Goal: Information Seeking & Learning: Check status

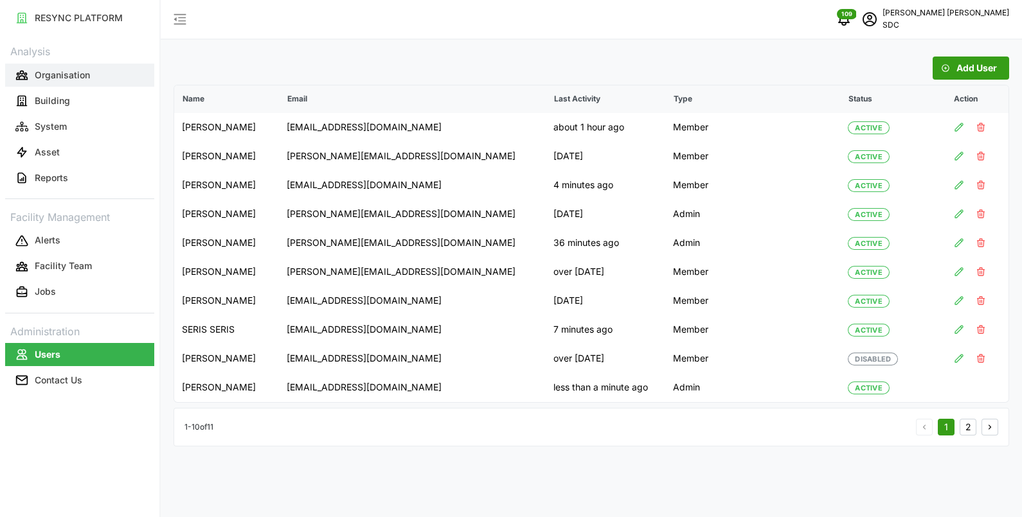
click at [62, 82] on button "Organisation" at bounding box center [79, 75] width 149 height 23
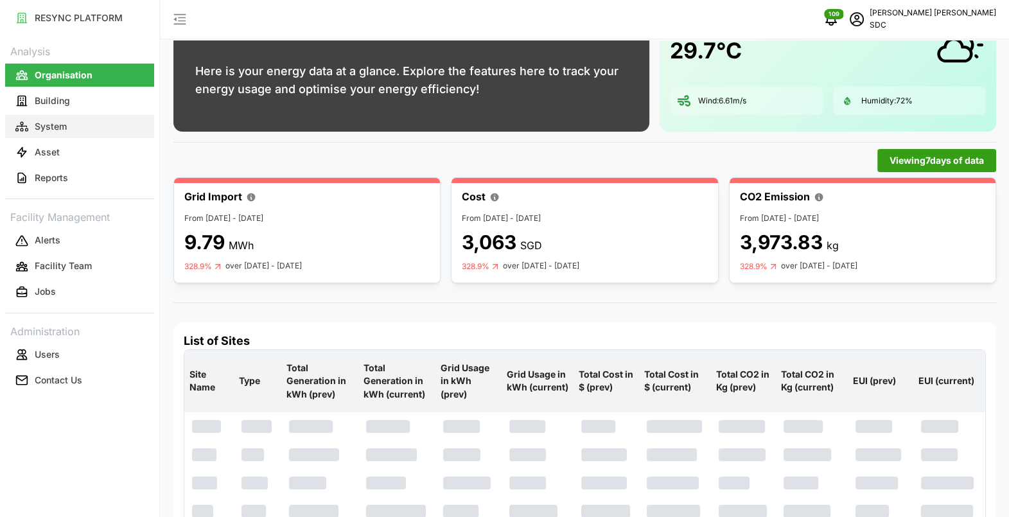
scroll to position [30, 0]
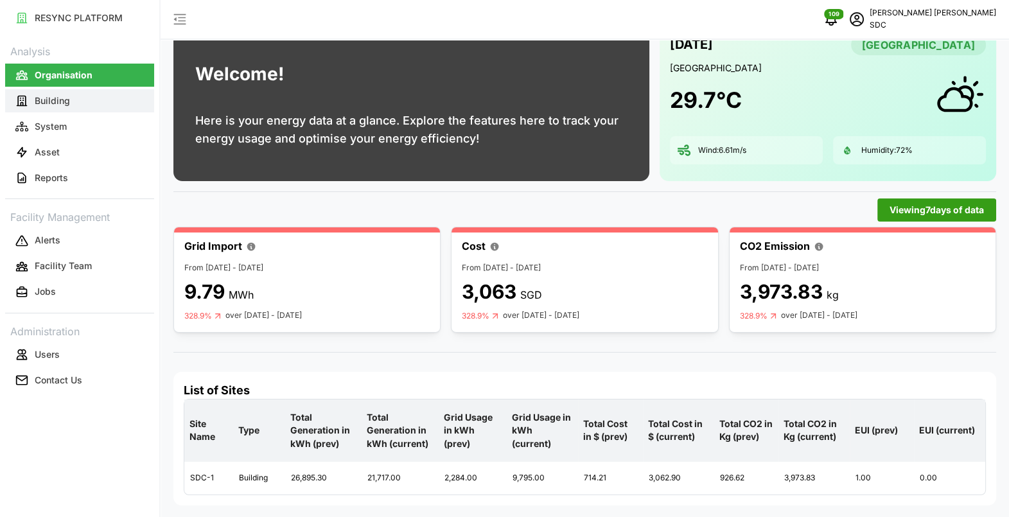
click at [67, 100] on p "Building" at bounding box center [52, 100] width 35 height 13
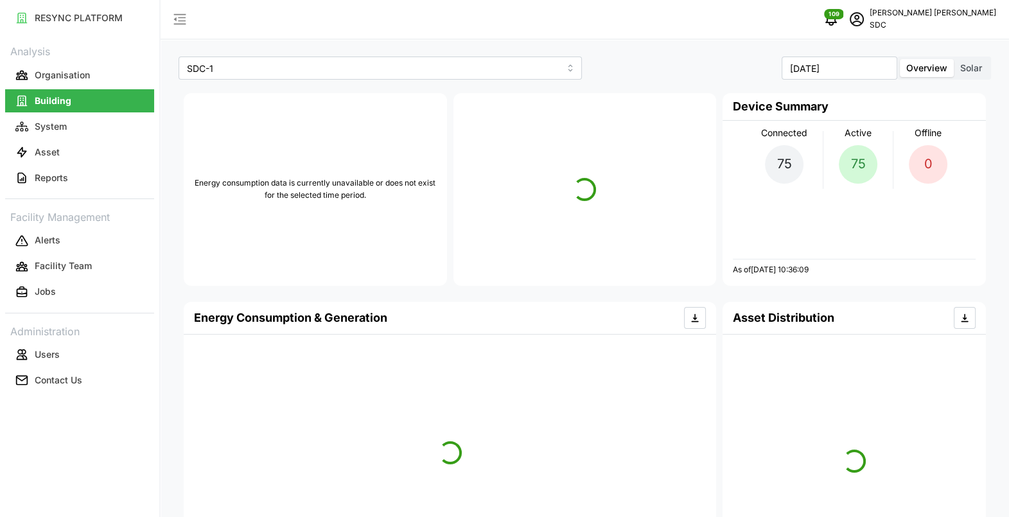
click at [261, 80] on div "SDC-1" at bounding box center [380, 68] width 410 height 30
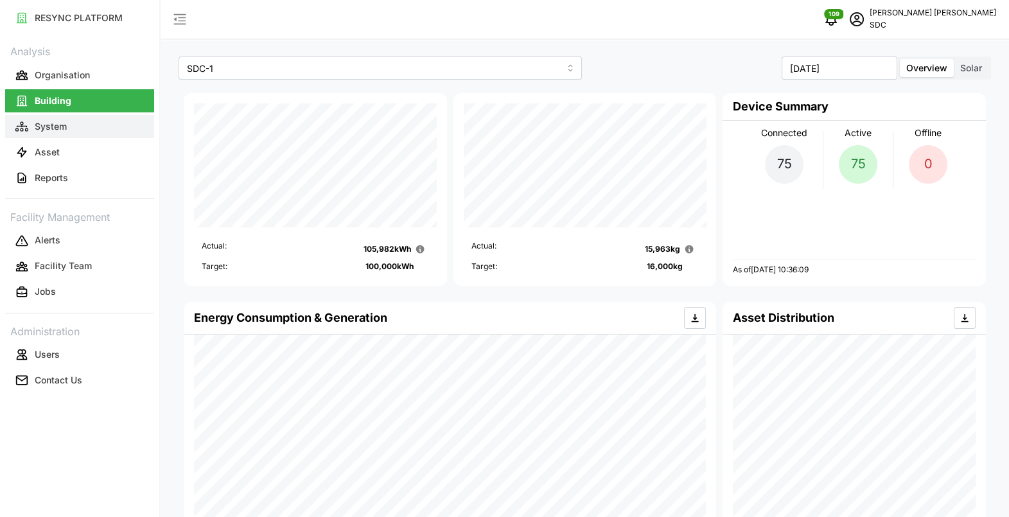
click at [76, 136] on button "System" at bounding box center [79, 126] width 149 height 23
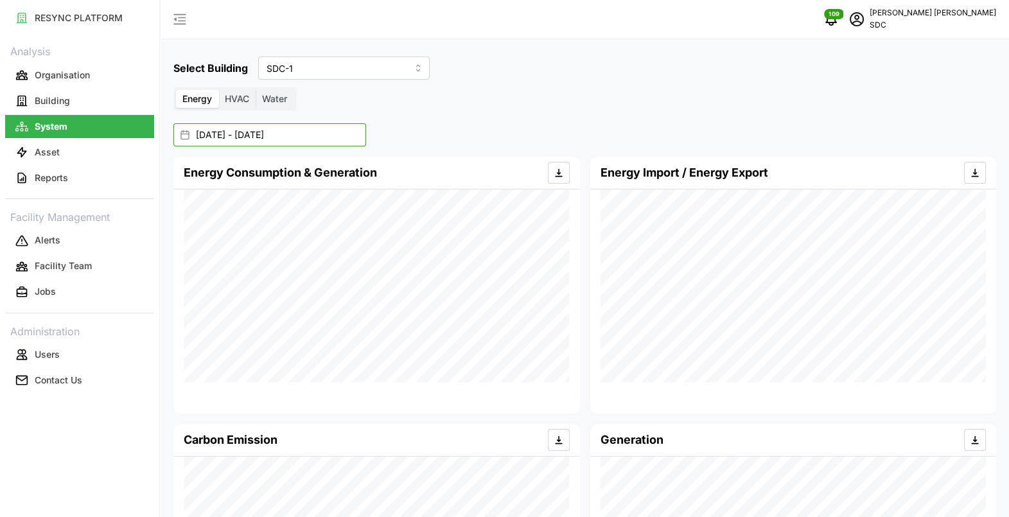
click at [331, 138] on input "[DATE] - [DATE]" at bounding box center [269, 134] width 193 height 23
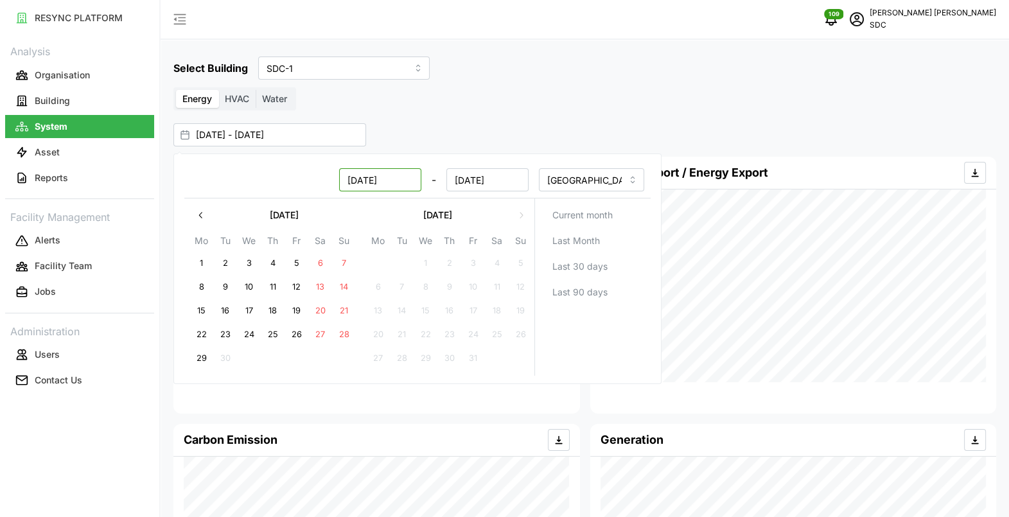
drag, startPoint x: 402, startPoint y: 183, endPoint x: 317, endPoint y: 174, distance: 85.3
click at [317, 174] on div "[DATE] - [DATE]" at bounding box center [360, 179] width 338 height 23
click at [199, 215] on icon "button" at bounding box center [200, 215] width 3 height 6
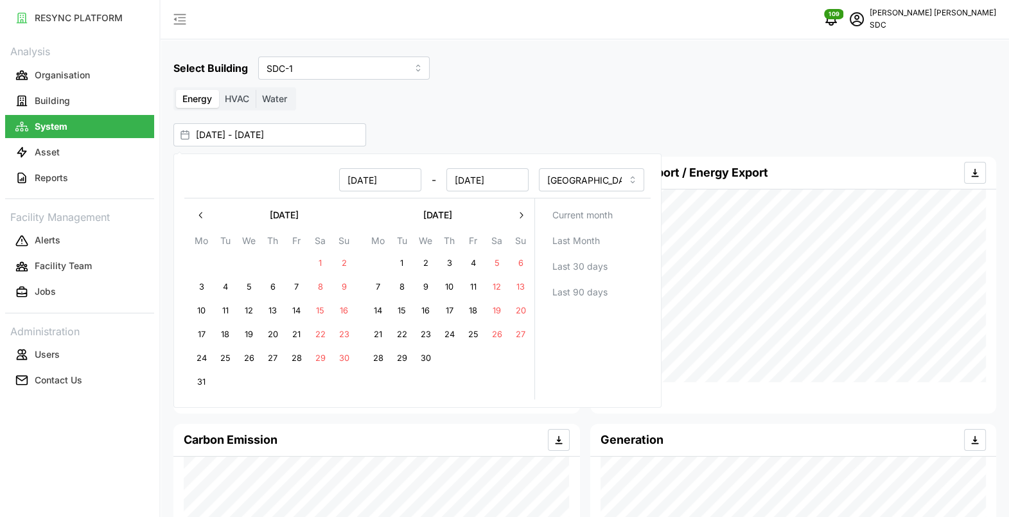
click at [199, 215] on icon "button" at bounding box center [200, 215] width 3 height 6
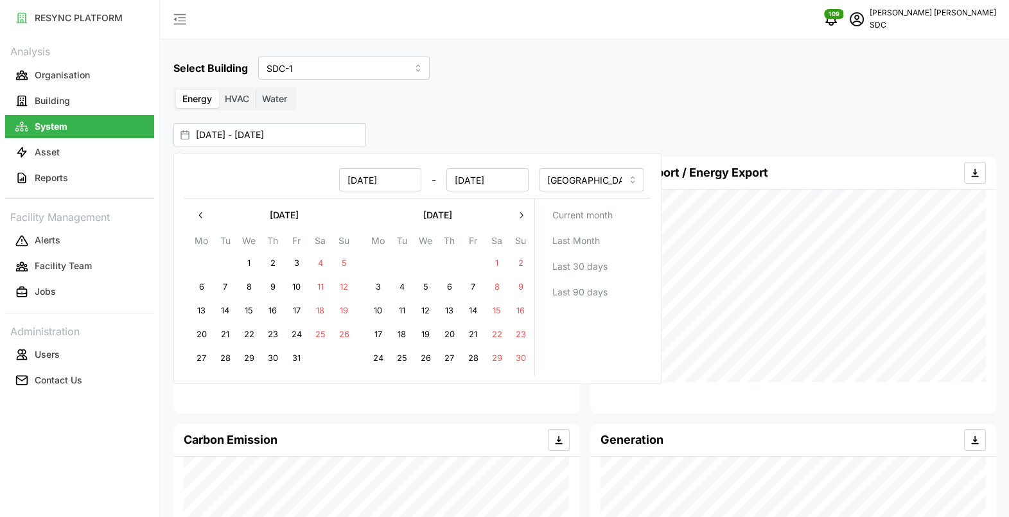
click at [199, 215] on icon "button" at bounding box center [200, 215] width 3 height 6
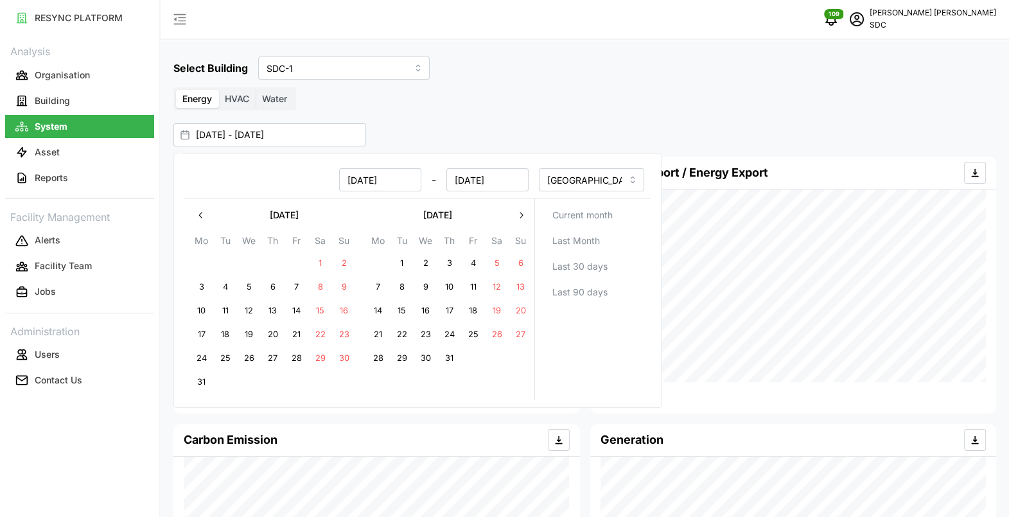
click at [199, 215] on icon "button" at bounding box center [200, 215] width 3 height 6
click at [524, 212] on icon "button" at bounding box center [521, 215] width 10 height 10
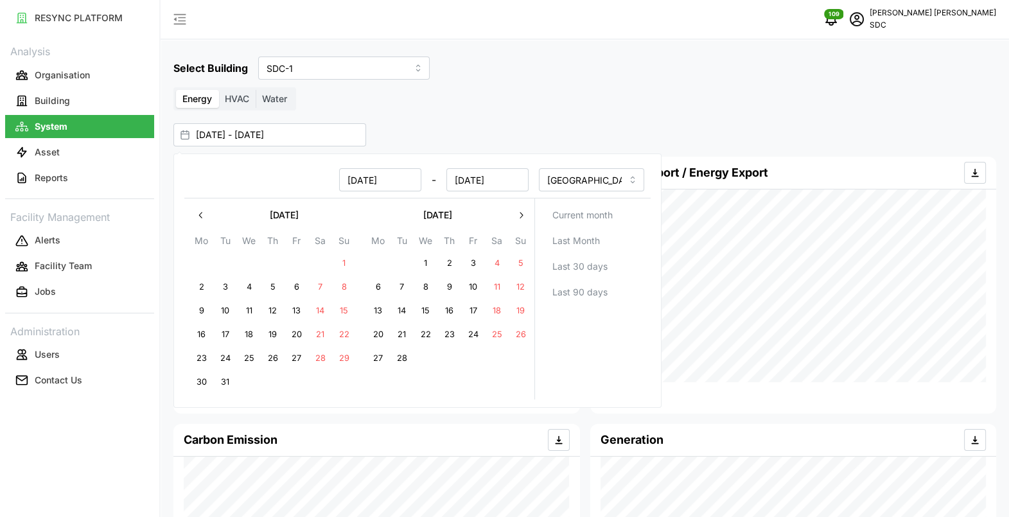
click at [346, 260] on button "1" at bounding box center [344, 263] width 23 height 23
type input "[DATE] - [DATE]"
type input "[DATE]"
click at [511, 121] on div "Select Building SDC-1 Energy HVAC Water [DATE] - [DATE] Energy Consumption & Ge…" at bounding box center [585, 347] width 849 height 694
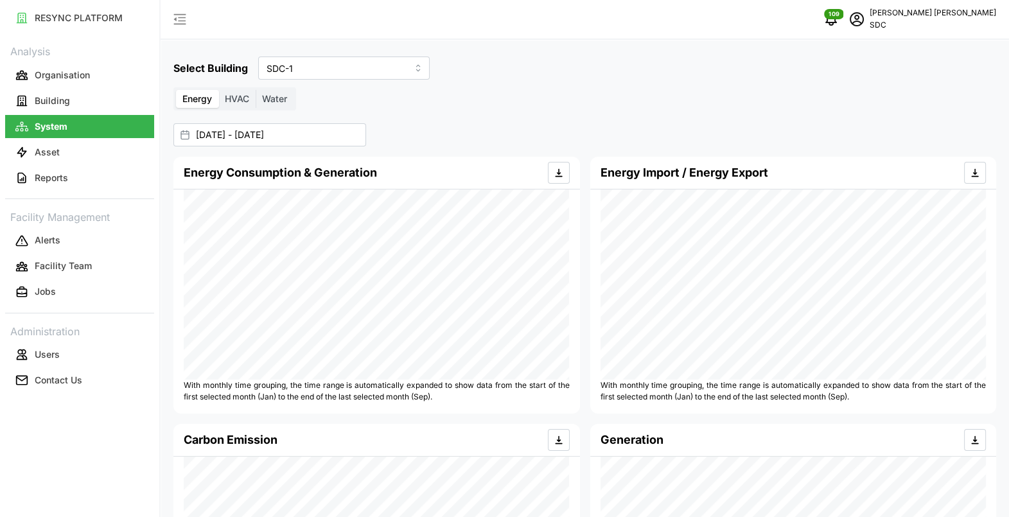
click at [506, 119] on div "Select Building SDC-1 Energy HVAC Water [DATE] - [DATE] Energy Consumption & Ge…" at bounding box center [585, 347] width 849 height 694
click at [82, 104] on button "Building" at bounding box center [79, 100] width 149 height 23
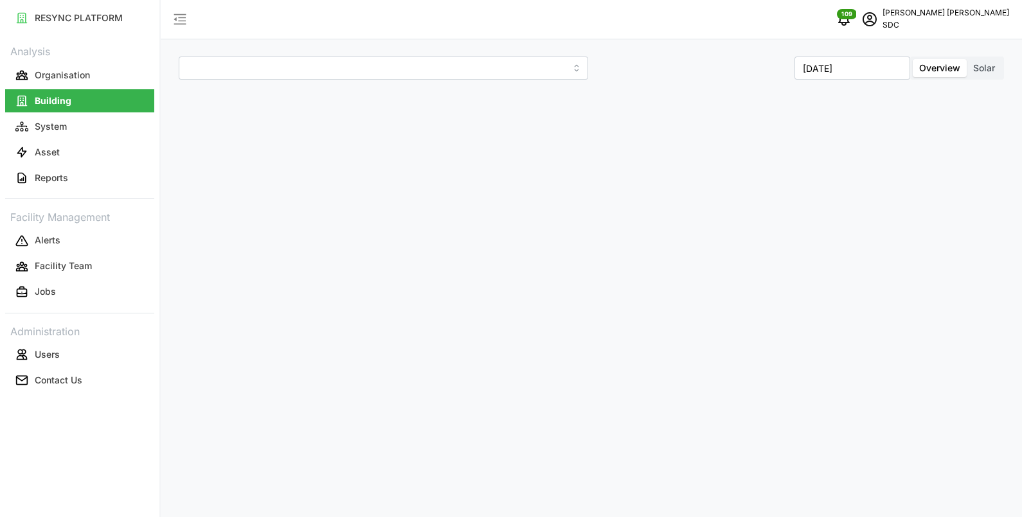
type input "SDC-1"
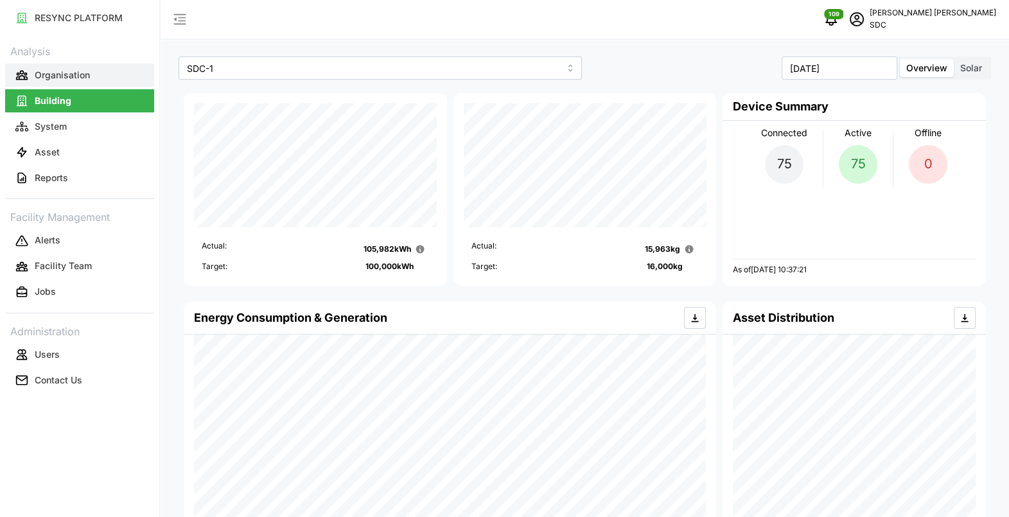
click at [103, 71] on button "Organisation" at bounding box center [79, 75] width 149 height 23
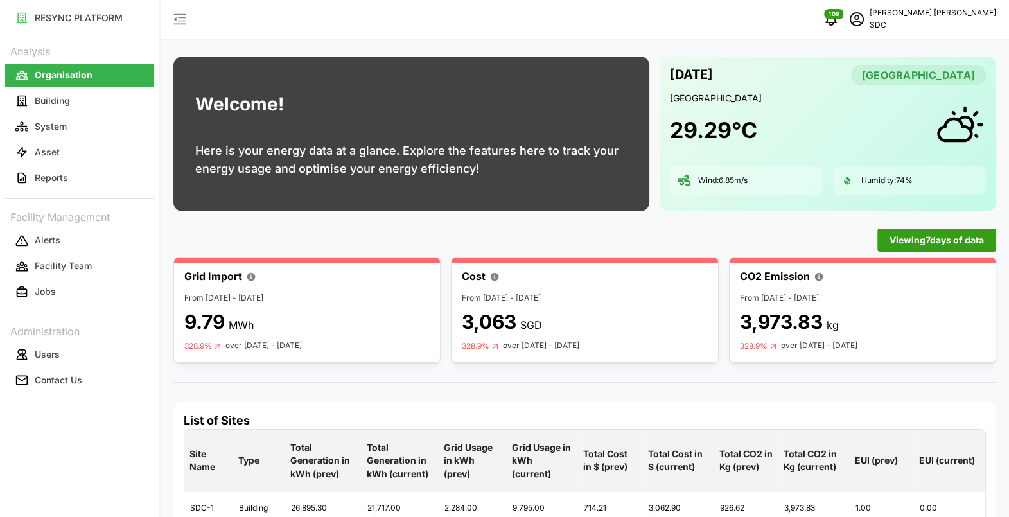
click at [100, 88] on link "Building" at bounding box center [79, 101] width 149 height 26
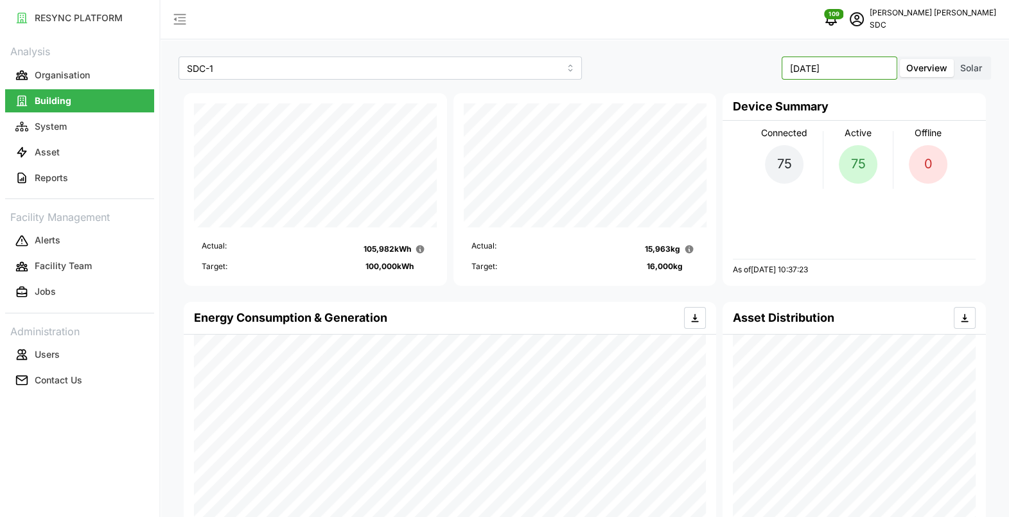
click at [874, 60] on input "[DATE]" at bounding box center [840, 68] width 116 height 23
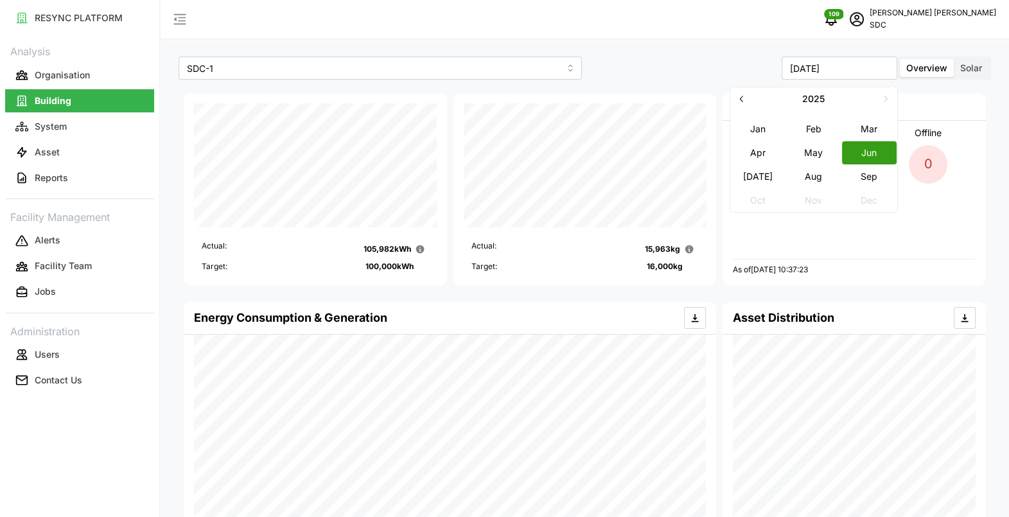
click at [742, 103] on icon "button" at bounding box center [742, 99] width 10 height 10
click at [873, 126] on button "Mar" at bounding box center [869, 129] width 55 height 23
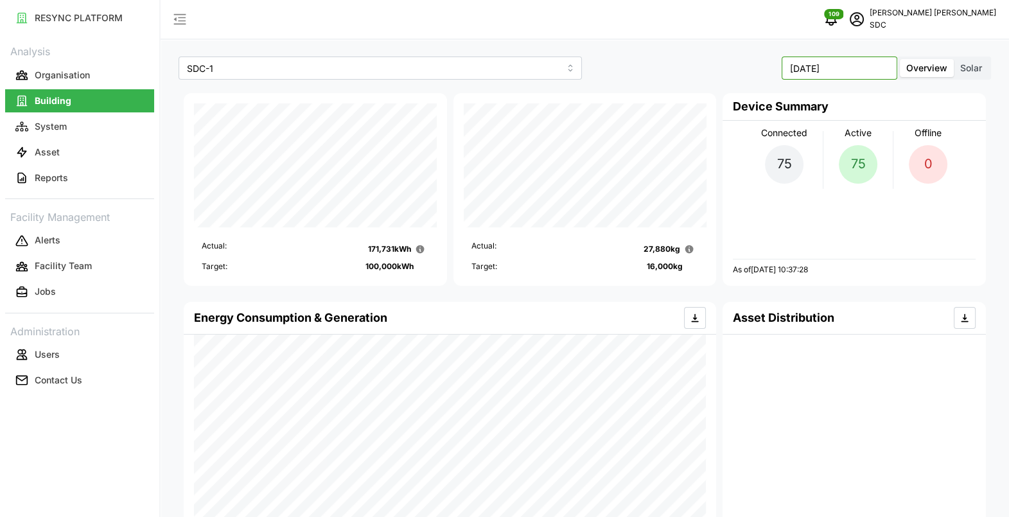
click at [871, 67] on input "[DATE]" at bounding box center [840, 68] width 116 height 23
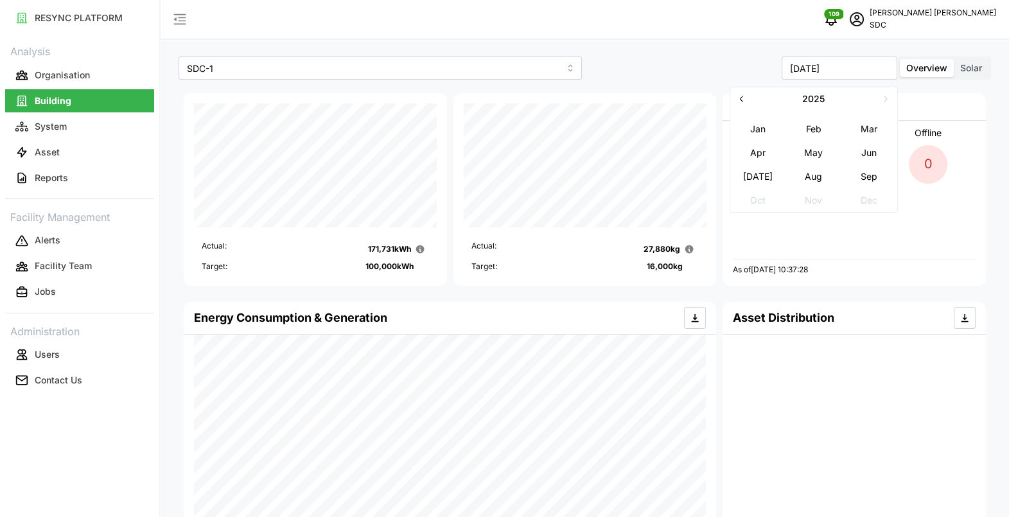
click at [867, 155] on button "Jun" at bounding box center [869, 152] width 55 height 23
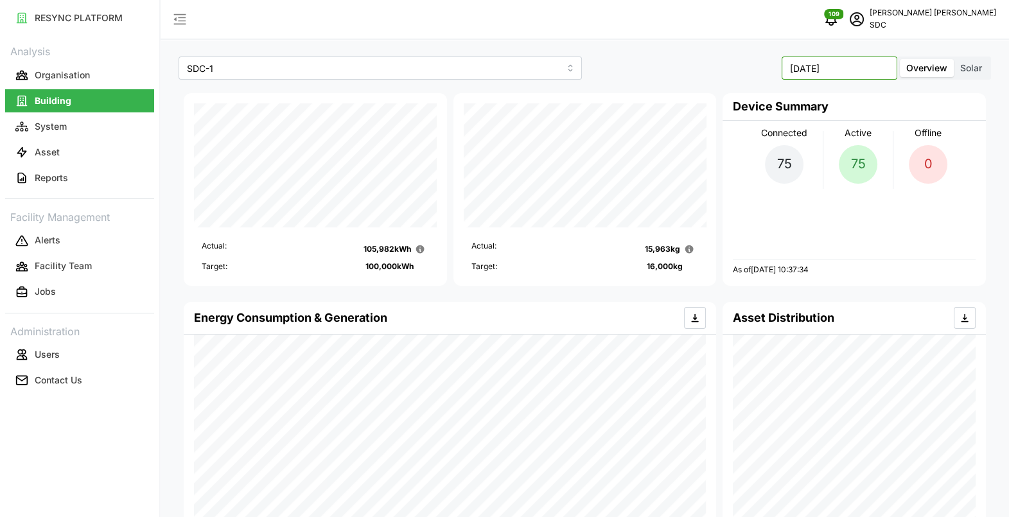
click at [851, 69] on input "[DATE]" at bounding box center [840, 68] width 116 height 23
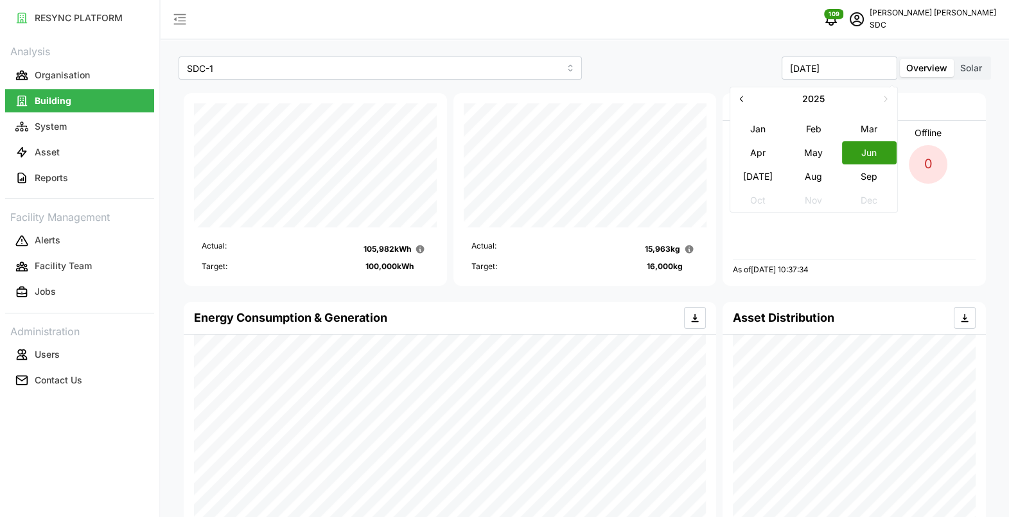
click at [745, 104] on icon "button" at bounding box center [742, 99] width 10 height 10
click at [878, 98] on button "button" at bounding box center [885, 98] width 23 height 23
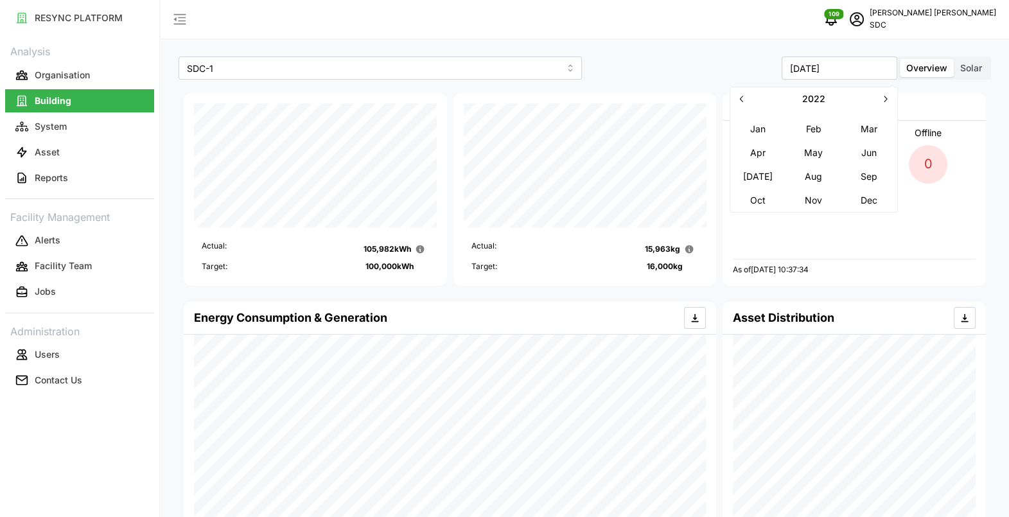
click at [878, 98] on button "button" at bounding box center [885, 98] width 23 height 23
click at [820, 159] on button "May" at bounding box center [813, 152] width 55 height 23
type input "[DATE]"
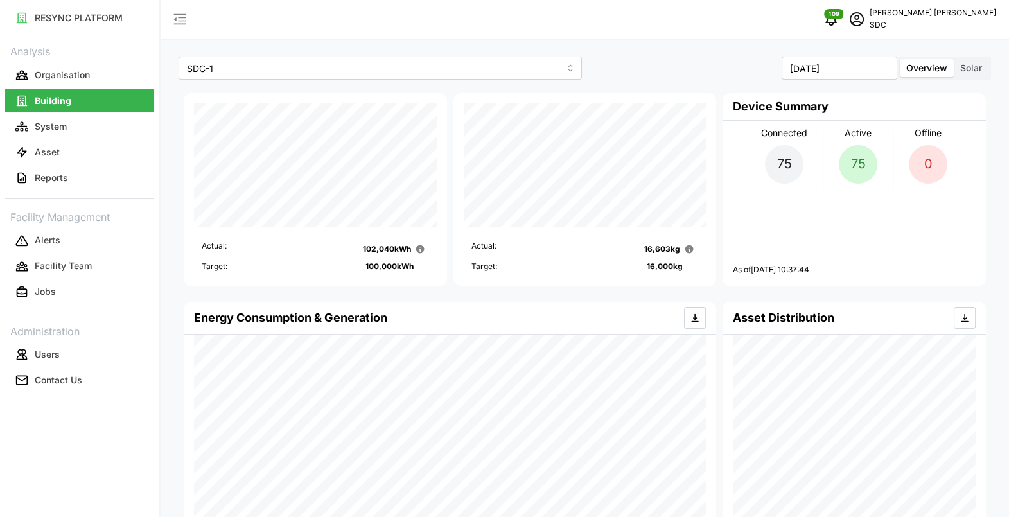
click at [968, 65] on span "Solar" at bounding box center [972, 67] width 22 height 11
click at [954, 59] on input "Solar" at bounding box center [954, 59] width 0 height 0
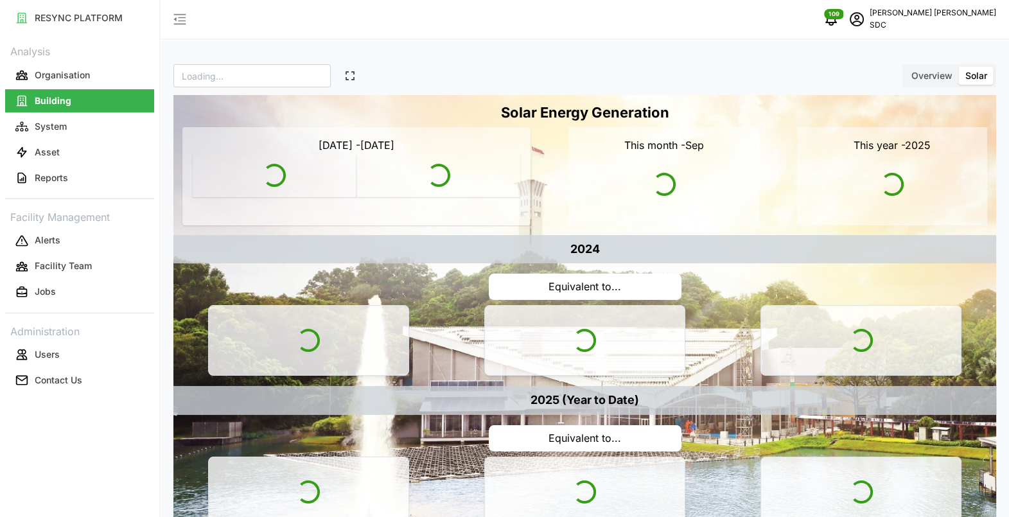
type input "SDC"
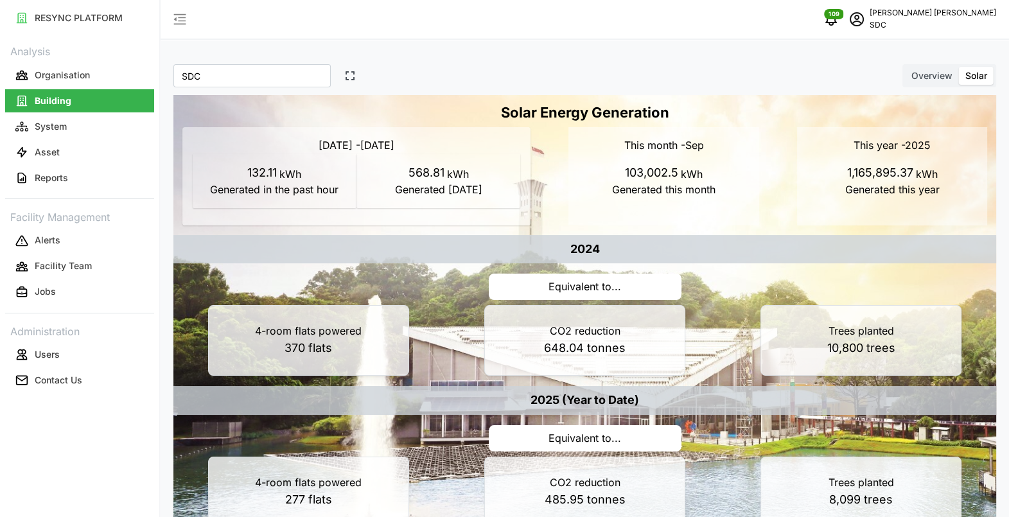
click at [945, 80] on span "Overview" at bounding box center [932, 75] width 41 height 11
click at [905, 67] on input "Overview" at bounding box center [905, 67] width 0 height 0
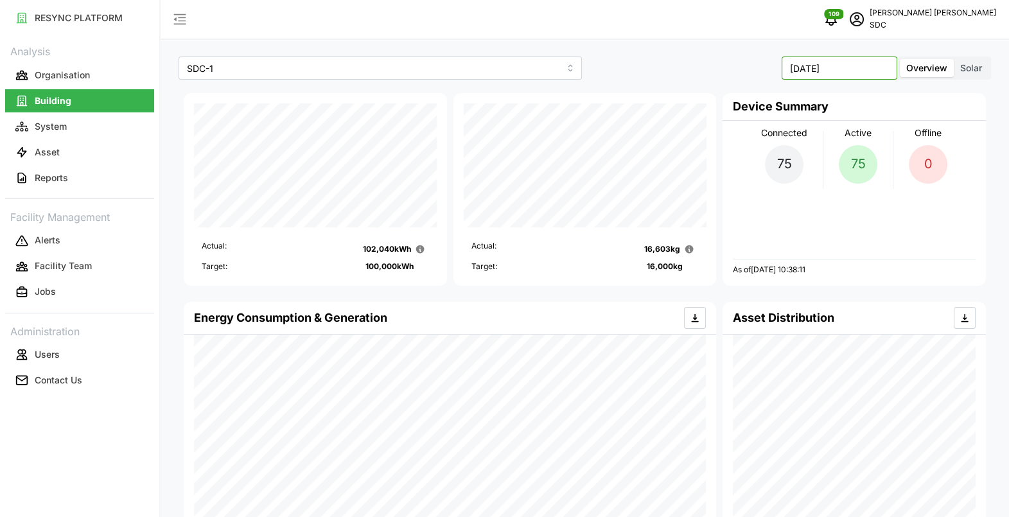
click at [889, 71] on input "[DATE]" at bounding box center [840, 68] width 116 height 23
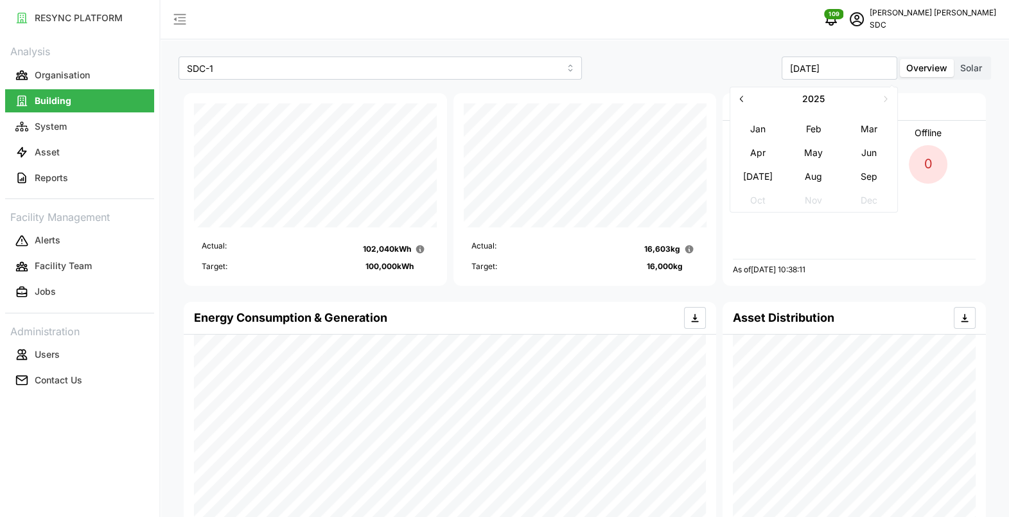
click at [743, 93] on button "button" at bounding box center [742, 98] width 23 height 23
click at [761, 151] on button "Apr" at bounding box center [758, 152] width 55 height 23
type input "[DATE]"
